Goal: Contribute content: Add original content to the website for others to see

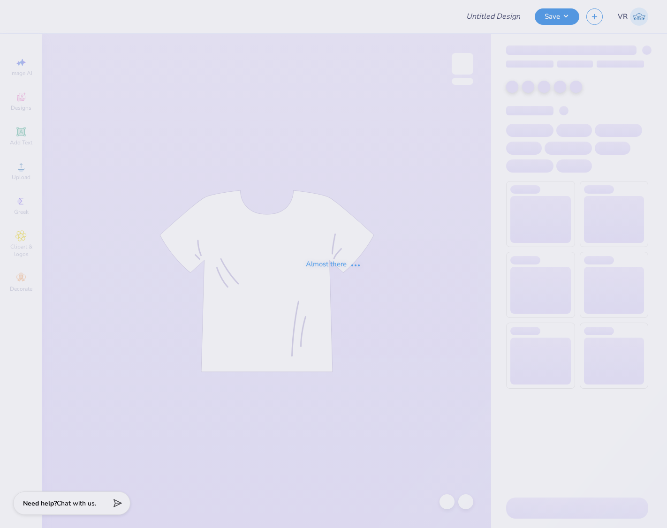
type input "AXO Dude's Day 2025"
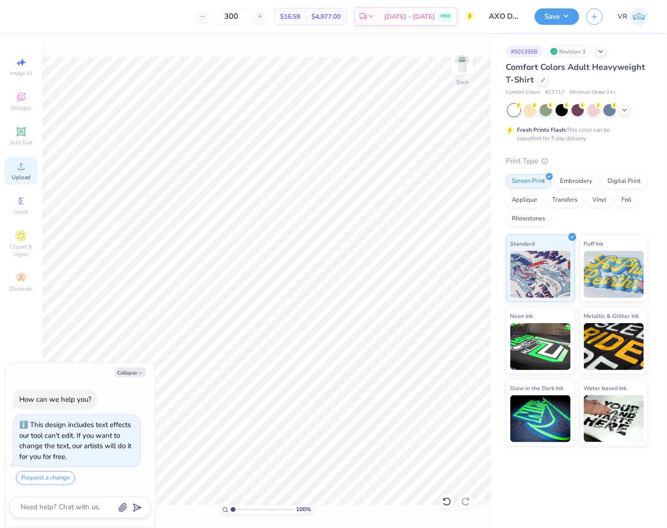
drag, startPoint x: 20, startPoint y: 174, endPoint x: 10, endPoint y: 174, distance: 9.4
click at [17, 174] on span "Upload" at bounding box center [21, 178] width 19 height 8
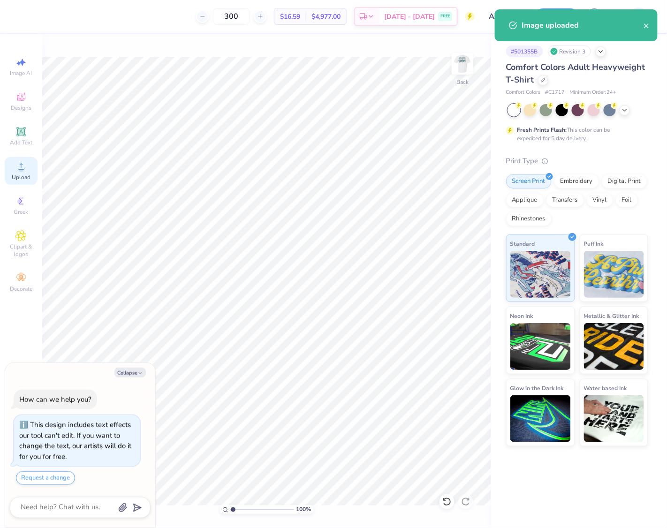
click at [8, 174] on div "Upload" at bounding box center [21, 171] width 33 height 28
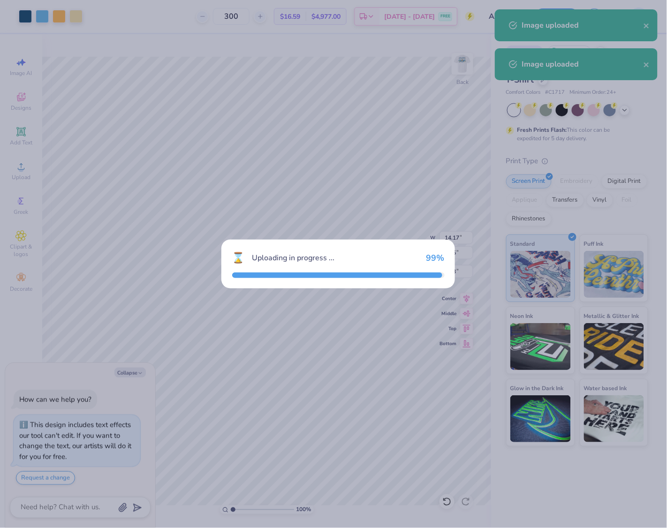
type textarea "x"
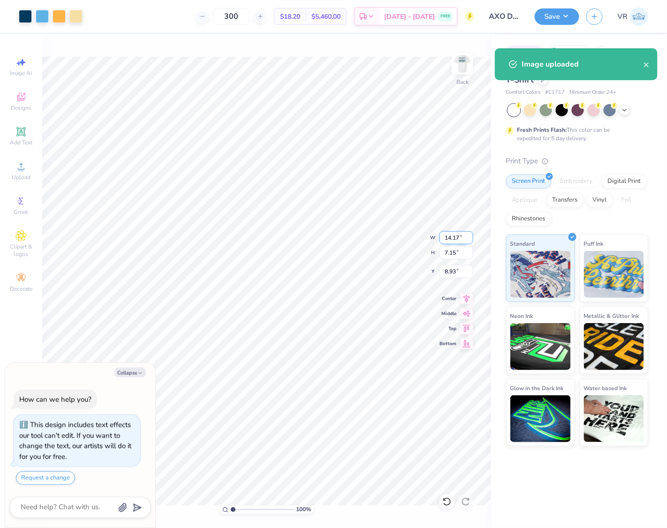
click at [445, 241] on input "14.17" at bounding box center [456, 237] width 34 height 13
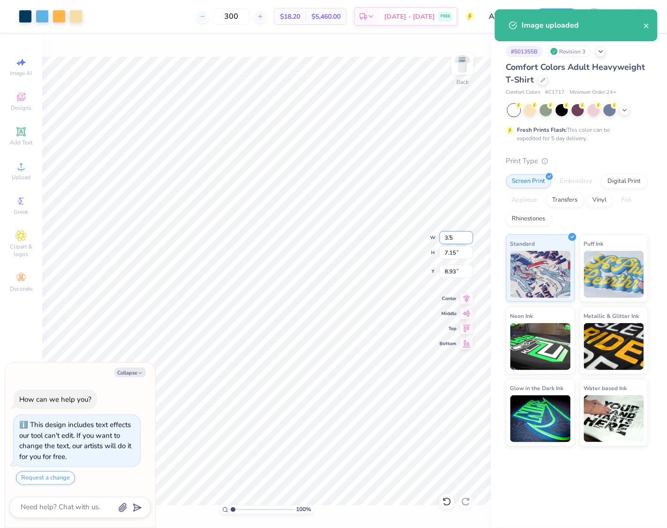
type input "3.5"
type textarea "x"
type input "3.50"
type input "1.77"
type input "11.62"
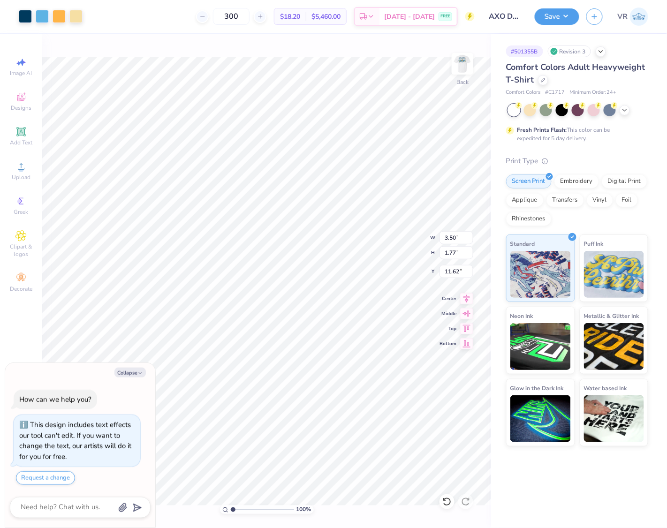
type textarea "x"
type input "3.00"
click at [458, 61] on img at bounding box center [463, 64] width 38 height 38
click at [28, 174] on span "Upload" at bounding box center [21, 178] width 19 height 8
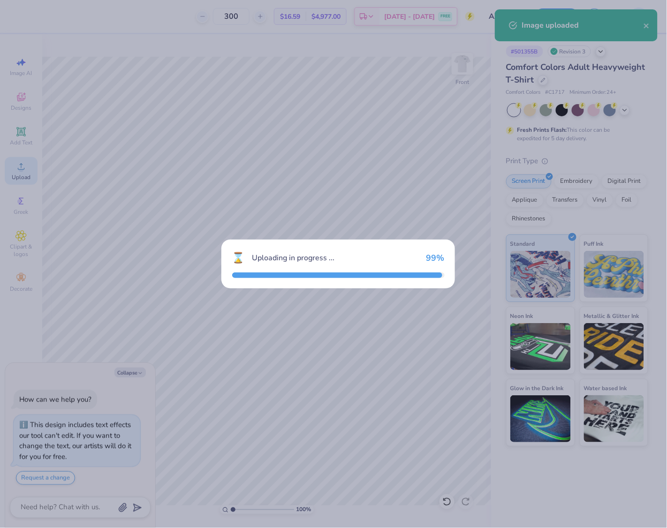
type textarea "x"
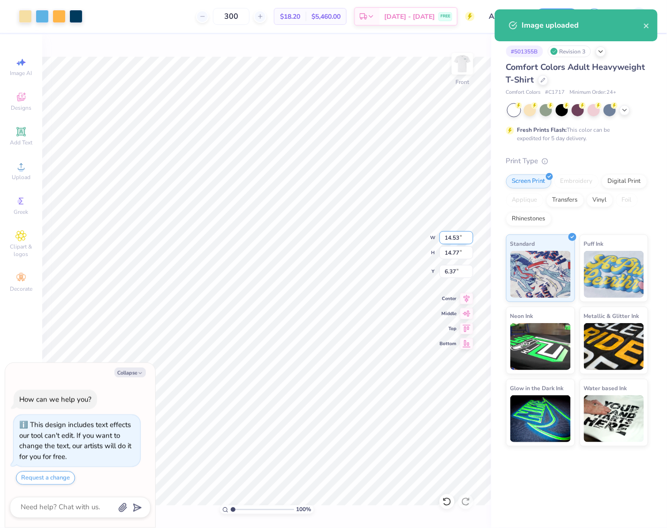
click at [452, 244] on input "14.53" at bounding box center [456, 237] width 34 height 13
type input "12.5"
type textarea "x"
type input "12.50"
type input "12.70"
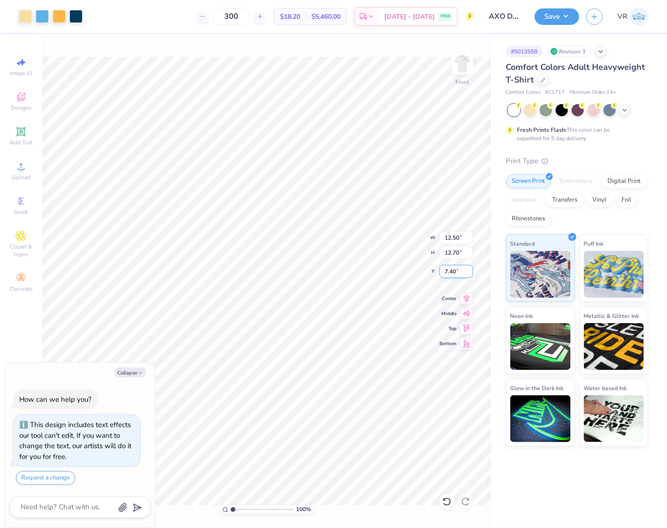
click at [456, 274] on input "7.40" at bounding box center [456, 271] width 34 height 13
type input "3"
type textarea "x"
type input "3.00"
click at [558, 17] on button "Save" at bounding box center [557, 15] width 45 height 16
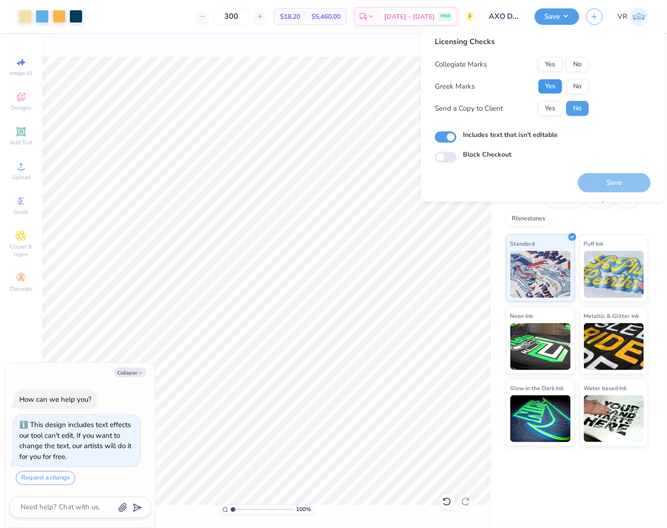
click at [550, 86] on button "Yes" at bounding box center [550, 86] width 24 height 15
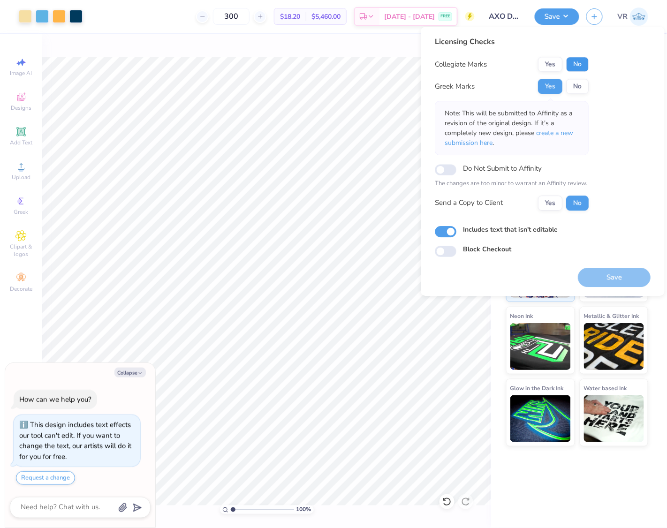
click at [580, 70] on button "No" at bounding box center [577, 64] width 23 height 15
click at [603, 272] on button "Save" at bounding box center [614, 277] width 73 height 19
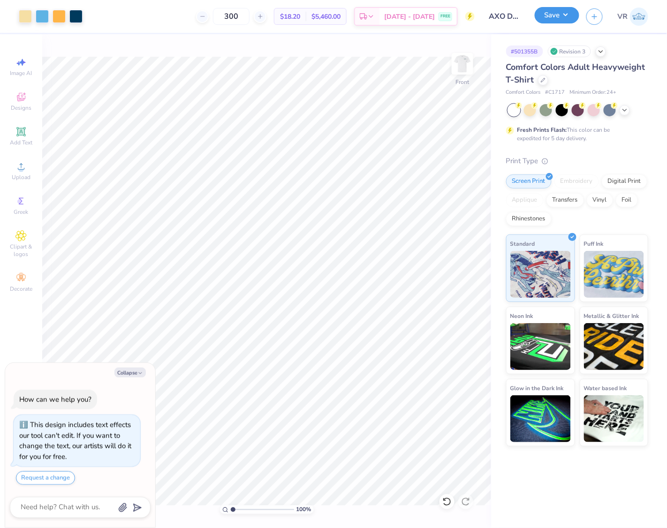
click at [552, 21] on button "Save" at bounding box center [557, 15] width 45 height 16
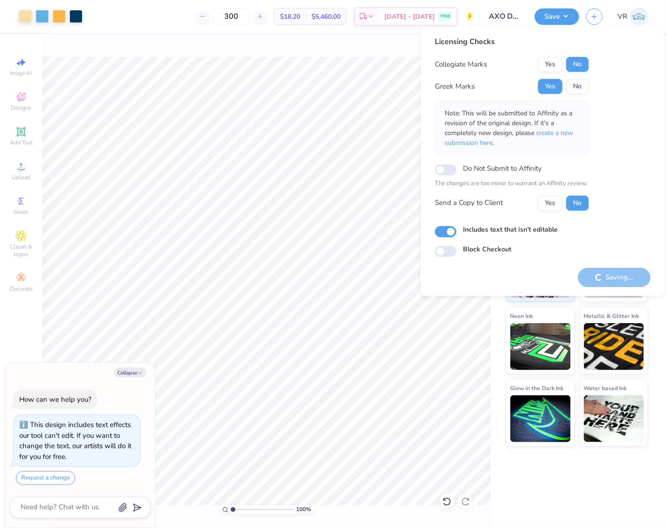
click at [530, 491] on div "# 501355B Revision 3 Comfort Colors Adult Heavyweight T-Shirt Comfort Colors # …" at bounding box center [579, 281] width 176 height 494
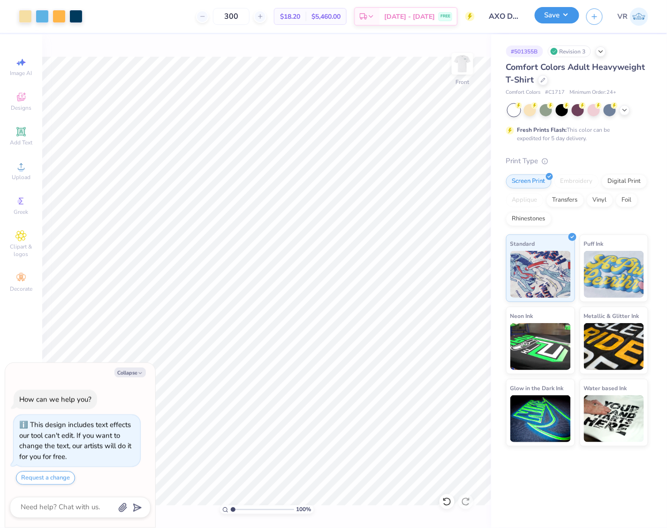
click at [558, 20] on button "Save" at bounding box center [557, 15] width 45 height 16
type textarea "x"
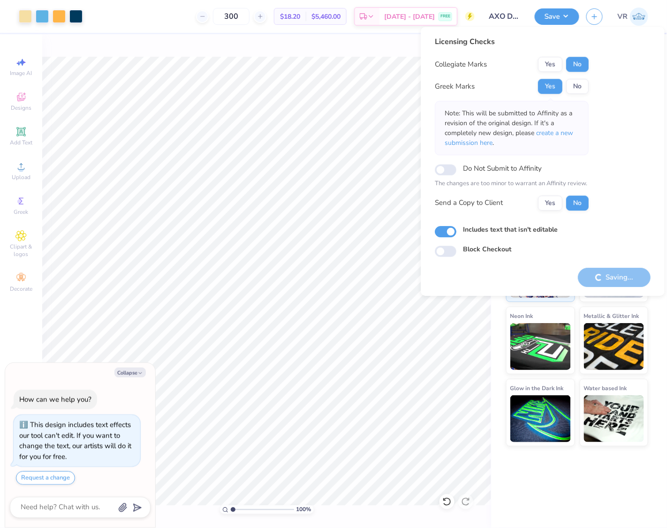
type textarea "x"
